Goal: Task Accomplishment & Management: Use online tool/utility

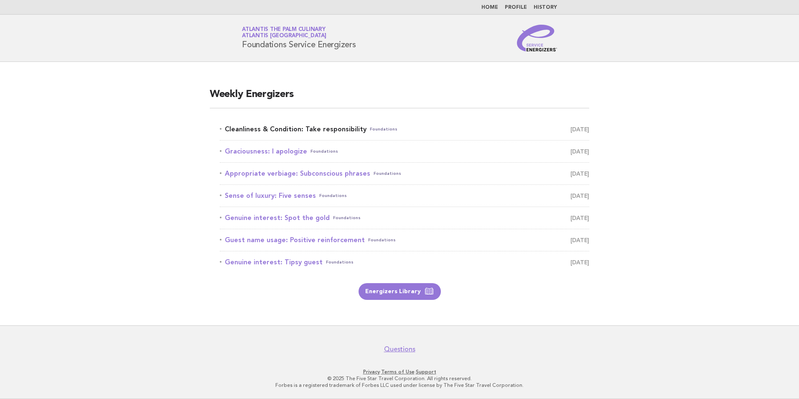
click at [287, 129] on link "Cleanliness & Condition: Take responsibility Foundations [DATE]" at bounding box center [405, 129] width 370 height 12
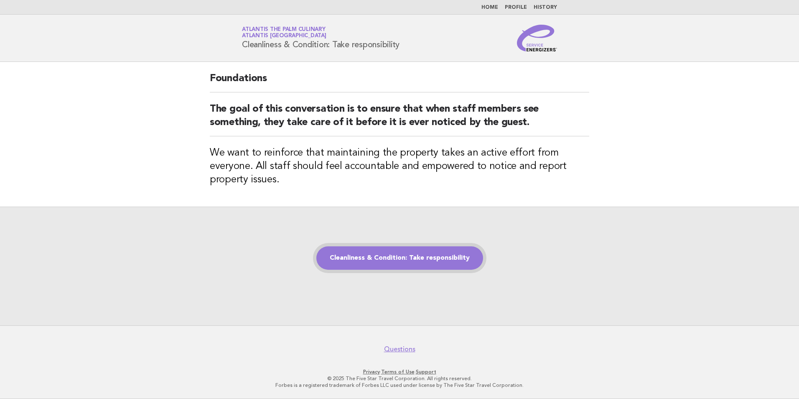
click at [457, 262] on link "Cleanliness & Condition: Take responsibility" at bounding box center [400, 257] width 167 height 23
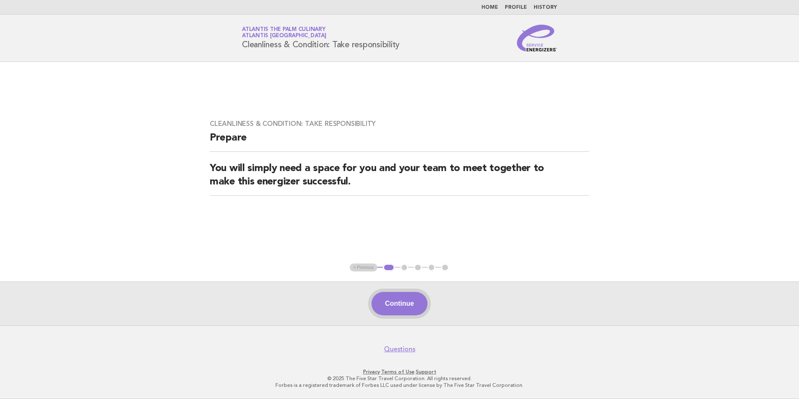
click at [408, 298] on button "Continue" at bounding box center [400, 303] width 56 height 23
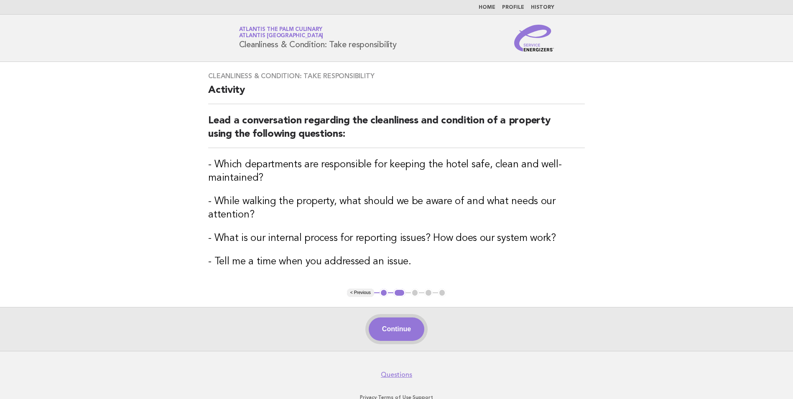
click at [385, 324] on button "Continue" at bounding box center [397, 328] width 56 height 23
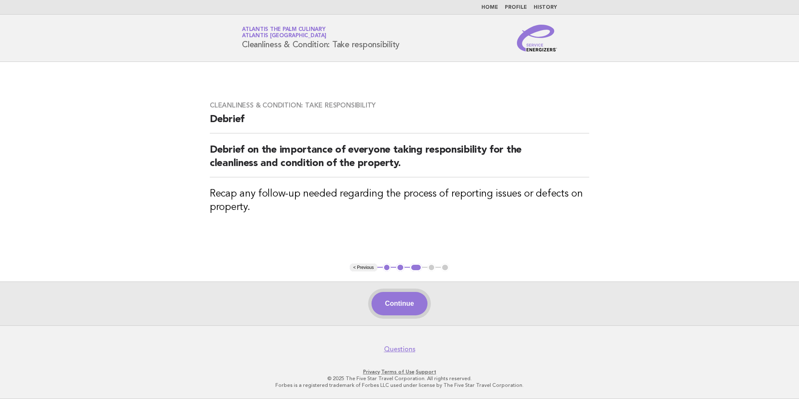
click at [414, 303] on button "Continue" at bounding box center [400, 303] width 56 height 23
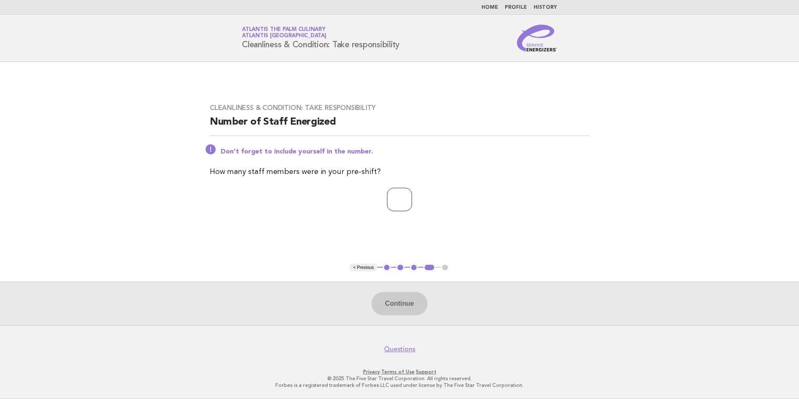
click at [402, 205] on input "number" at bounding box center [399, 199] width 25 height 23
type input "**"
click at [392, 308] on button "Continue" at bounding box center [400, 303] width 56 height 23
